Goal: Check status: Check status

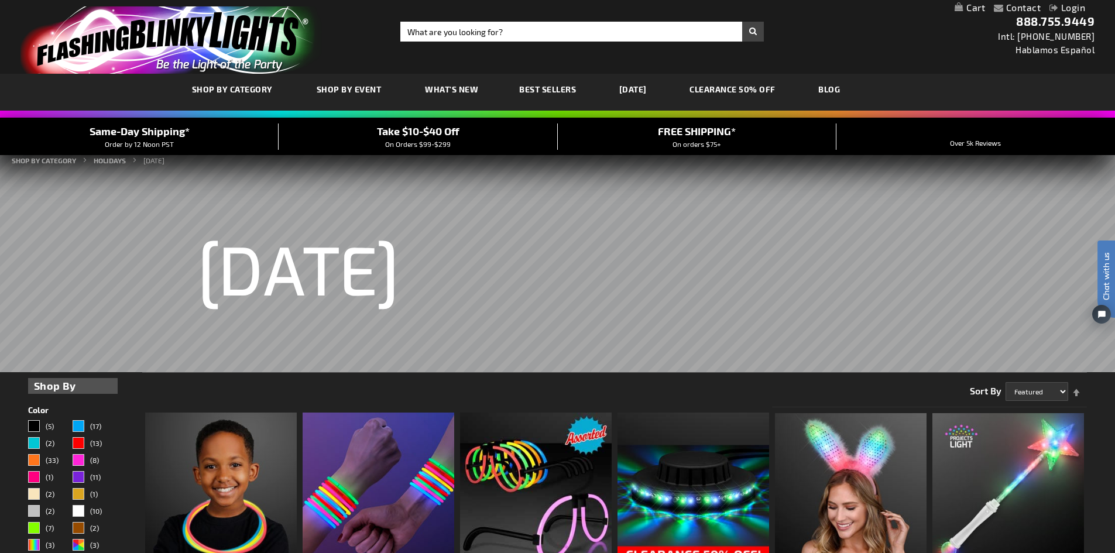
type input "[EMAIL_ADDRESS][DOMAIN_NAME]"
click at [1069, 6] on link "Login" at bounding box center [1067, 7] width 36 height 11
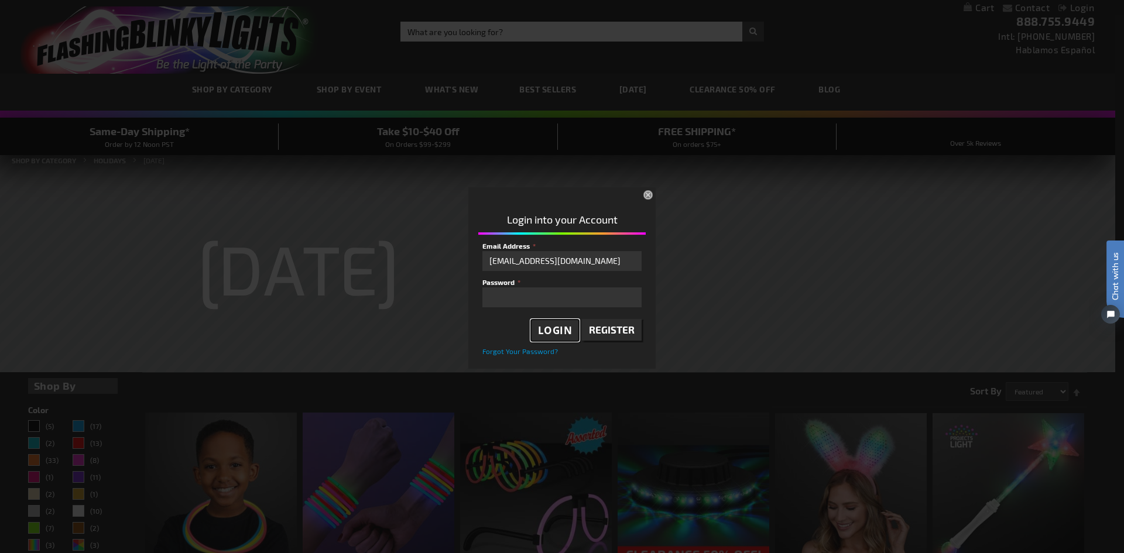
click at [568, 330] on span "Login" at bounding box center [555, 330] width 35 height 13
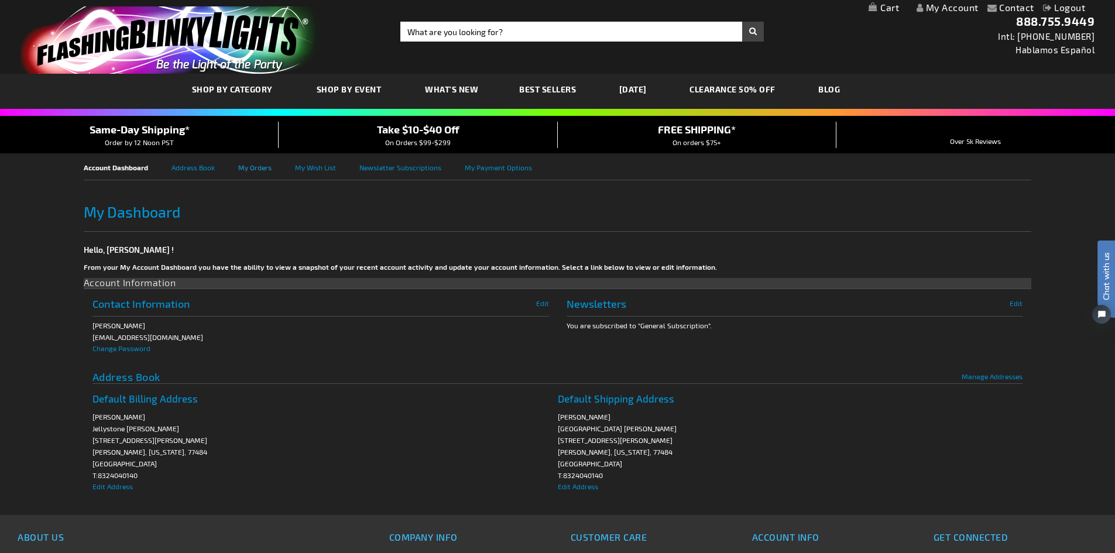
click at [260, 166] on link "My Orders" at bounding box center [266, 166] width 57 height 26
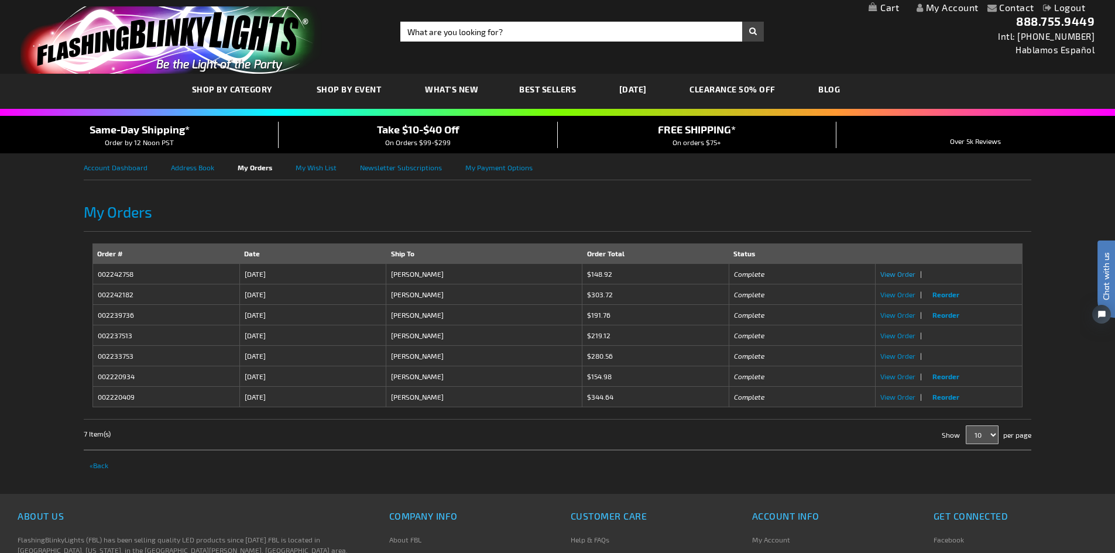
click at [905, 276] on span "View Order" at bounding box center [897, 274] width 35 height 8
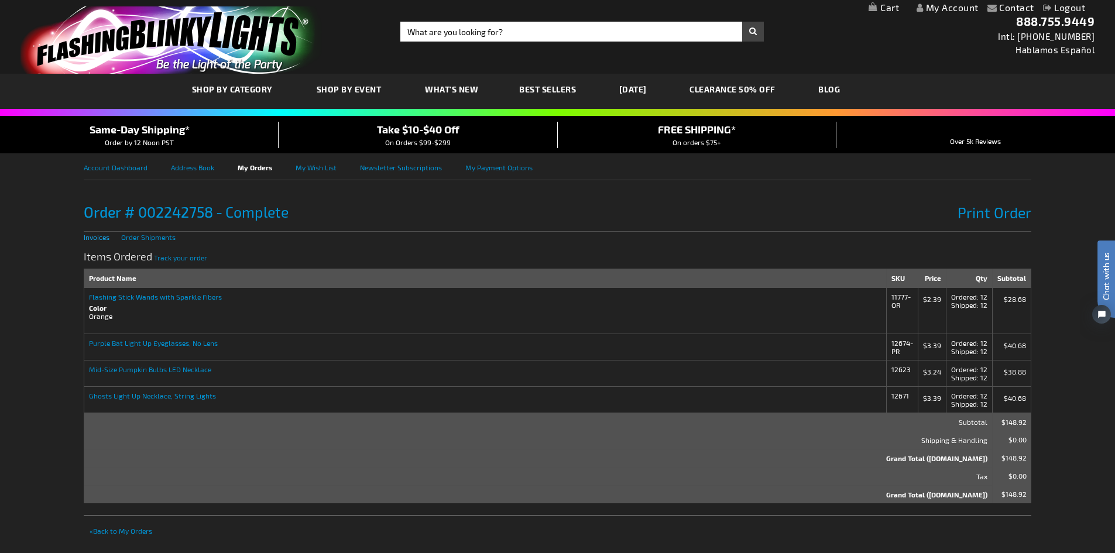
click at [103, 238] on link "Invoices" at bounding box center [97, 237] width 26 height 8
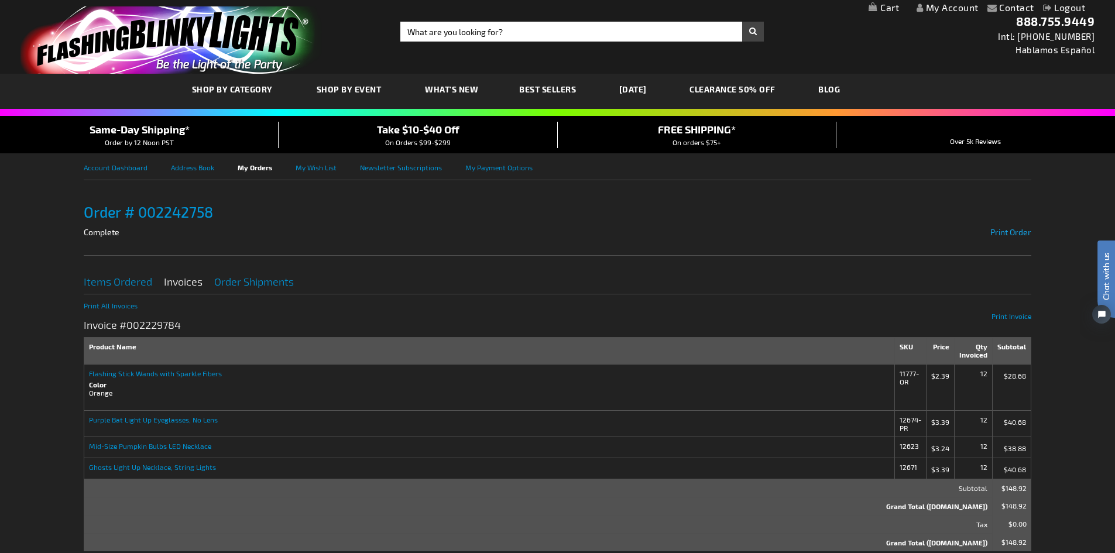
click at [1005, 232] on span "Print Order" at bounding box center [1010, 232] width 41 height 10
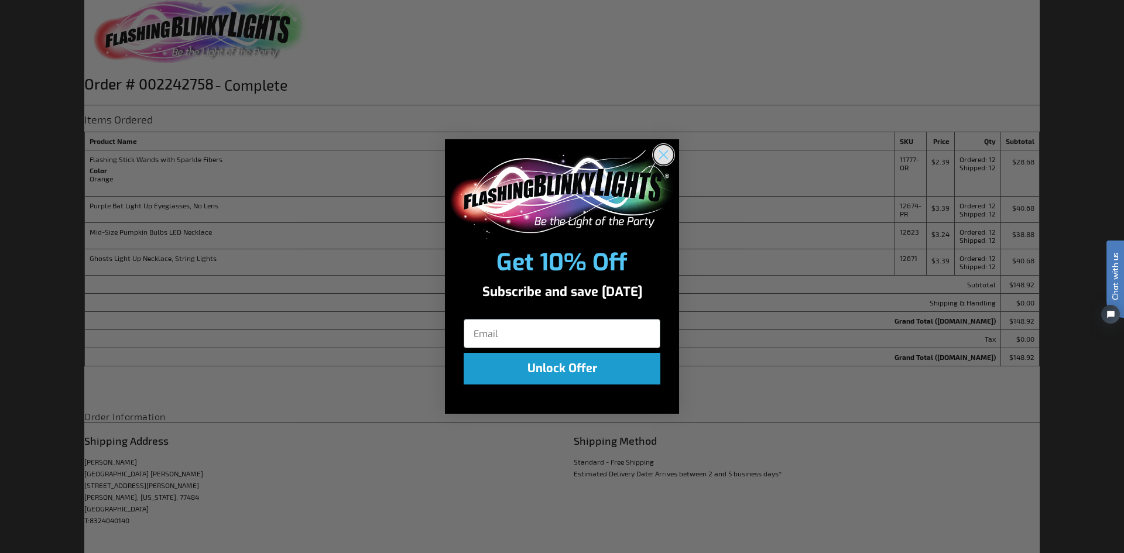
click at [664, 154] on icon "Close dialog" at bounding box center [664, 155] width 8 height 8
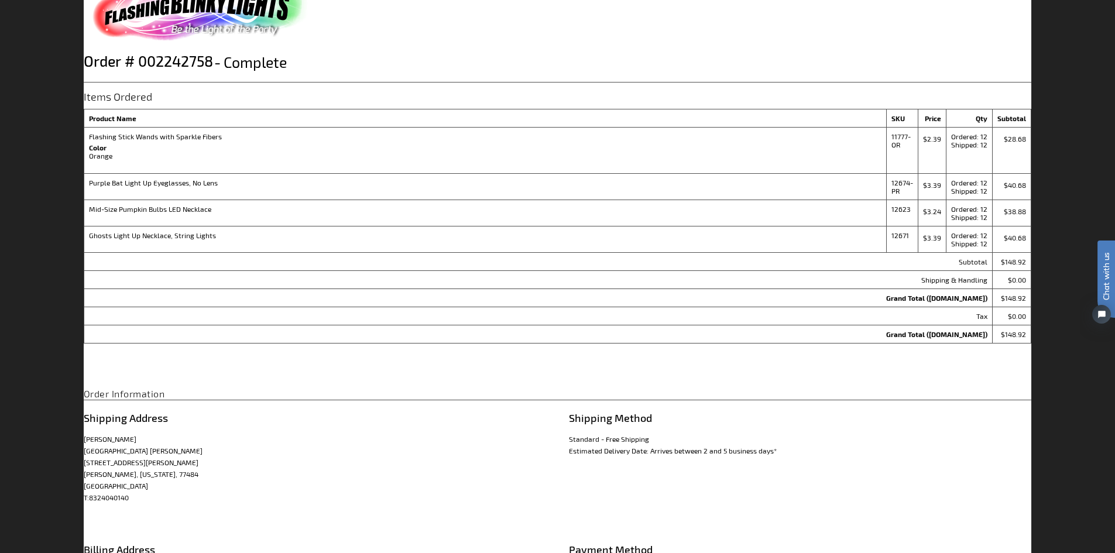
scroll to position [23, 0]
